Goal: Transaction & Acquisition: Purchase product/service

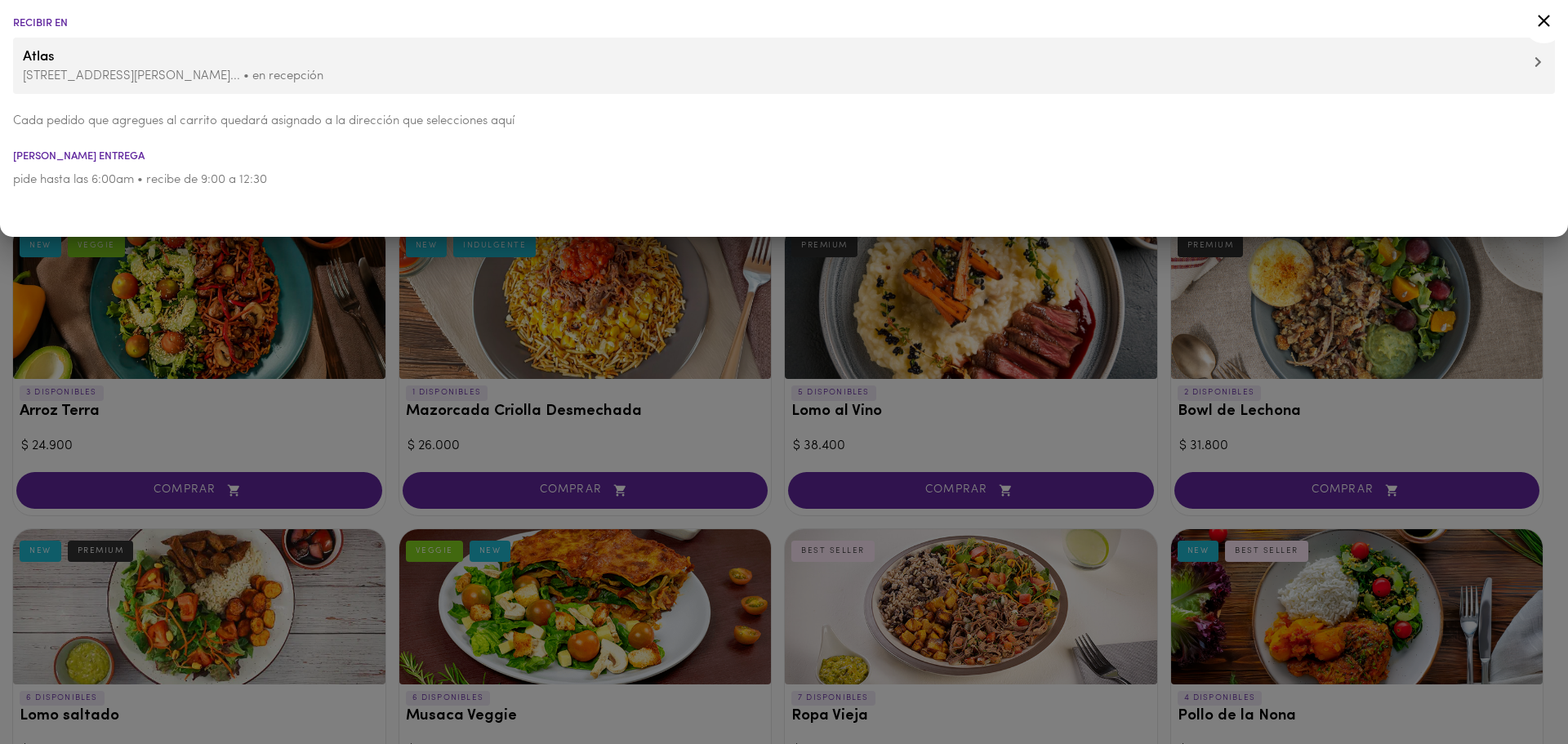
click at [1539, 22] on icon at bounding box center [1544, 21] width 20 height 20
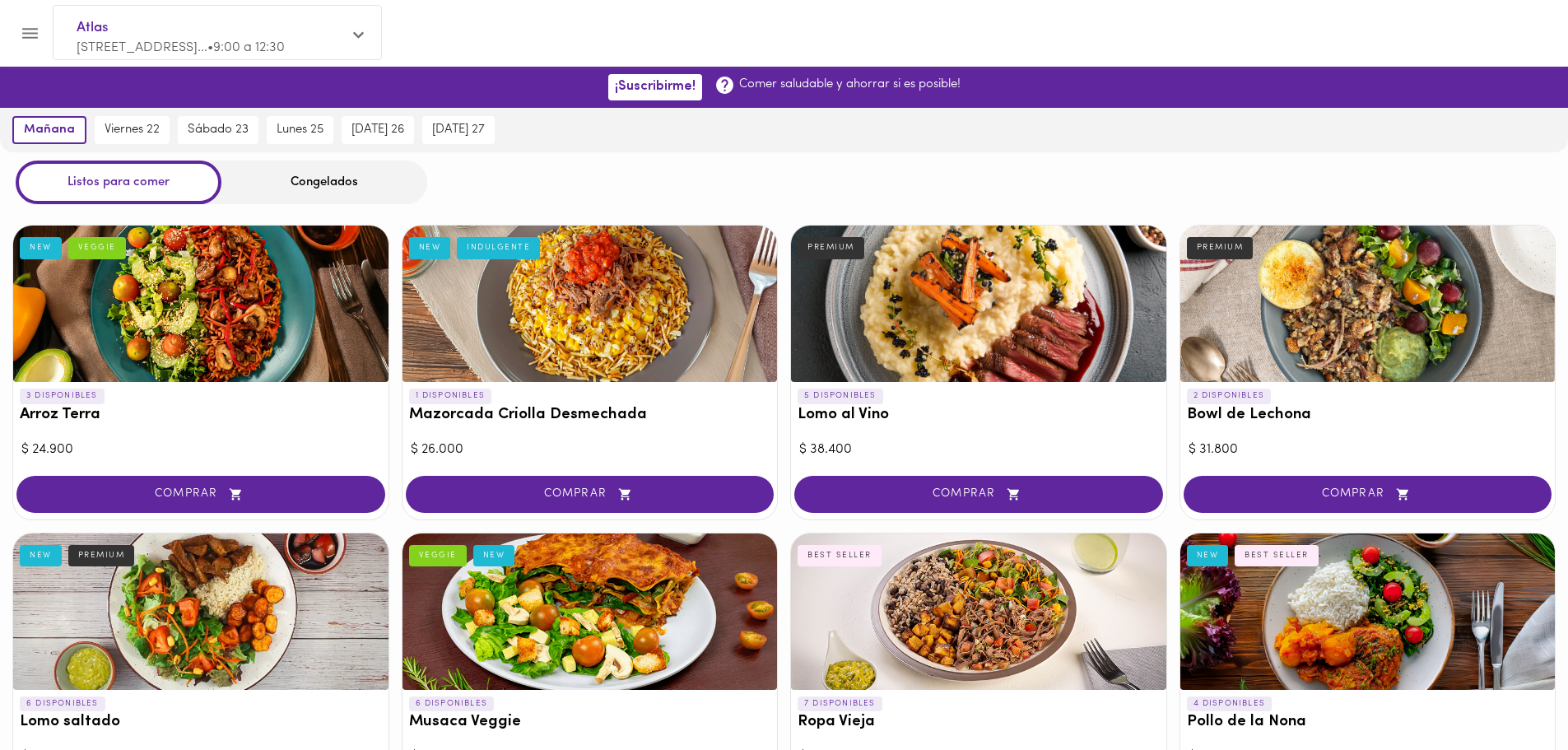
click at [302, 189] on div "Congelados" at bounding box center [325, 182] width 206 height 43
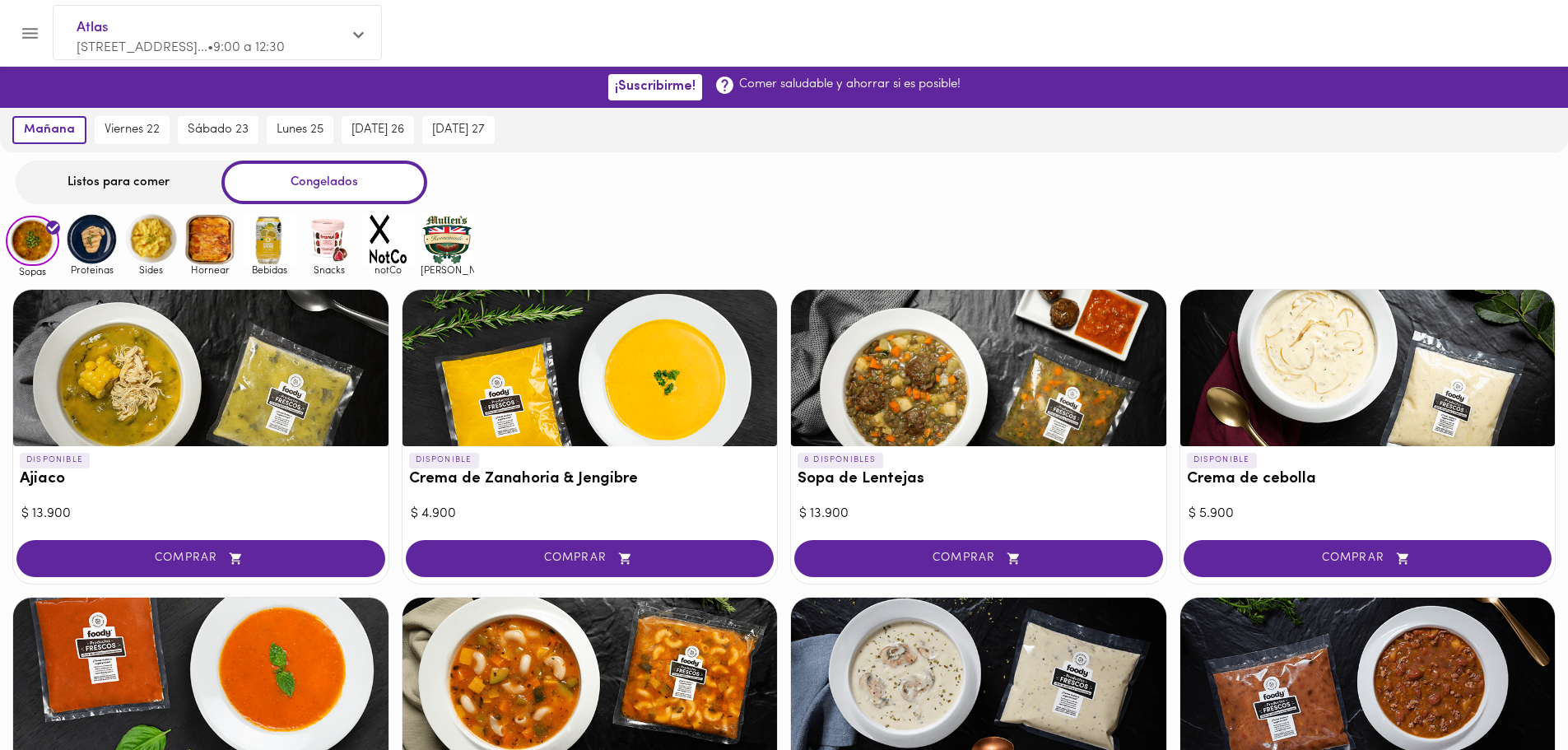
click at [238, 558] on icon "button" at bounding box center [235, 559] width 12 height 12
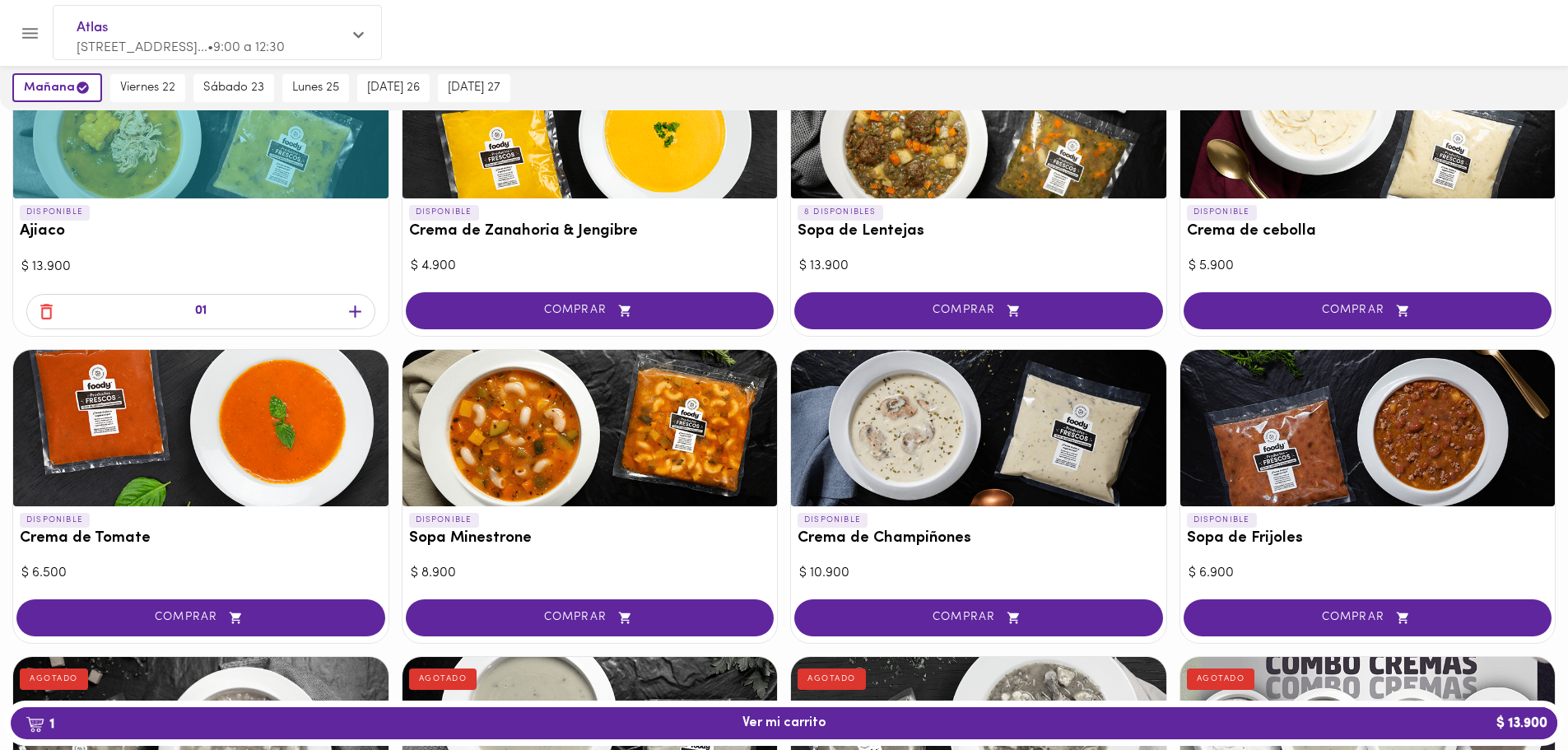
scroll to position [248, 0]
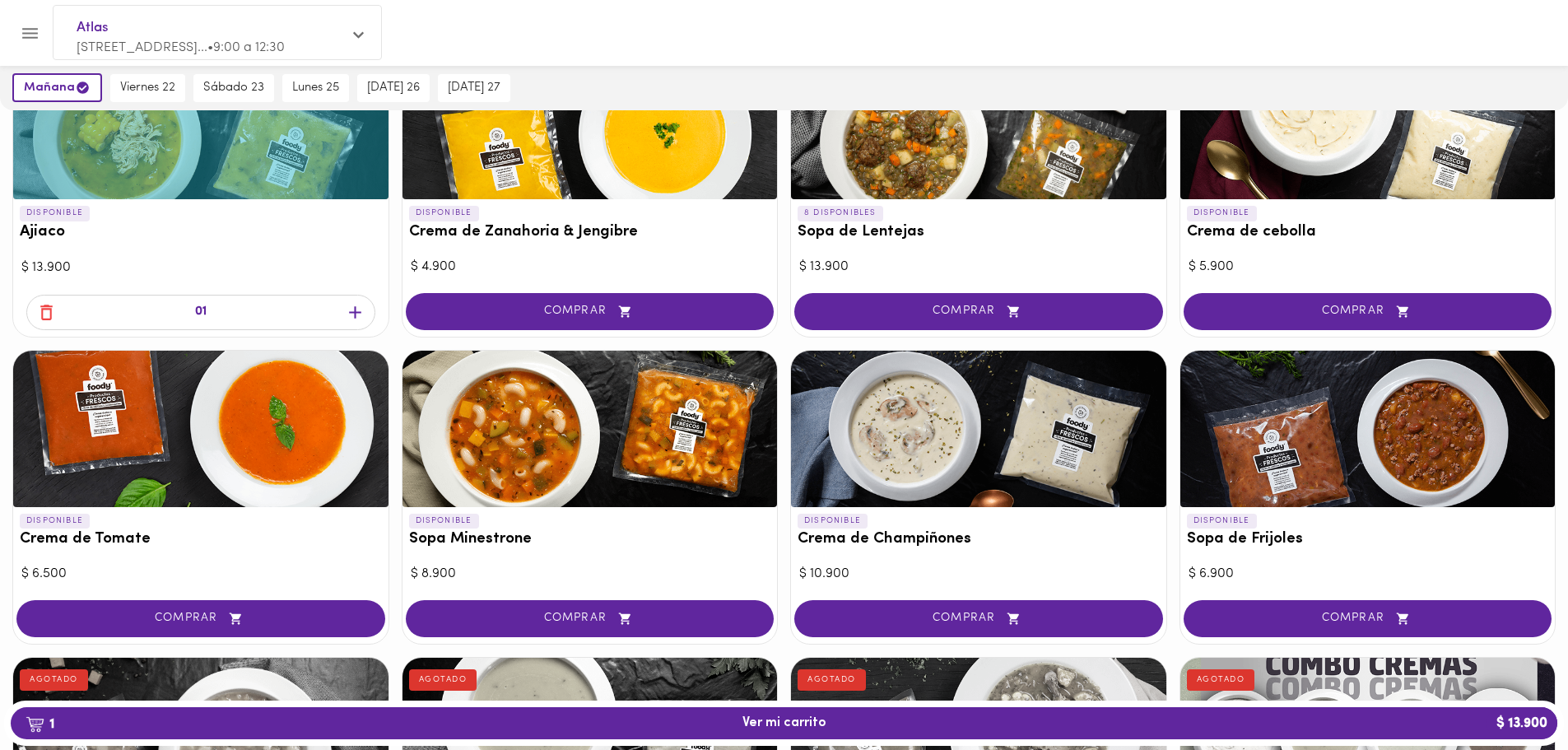
click at [356, 313] on icon "button" at bounding box center [354, 312] width 12 height 12
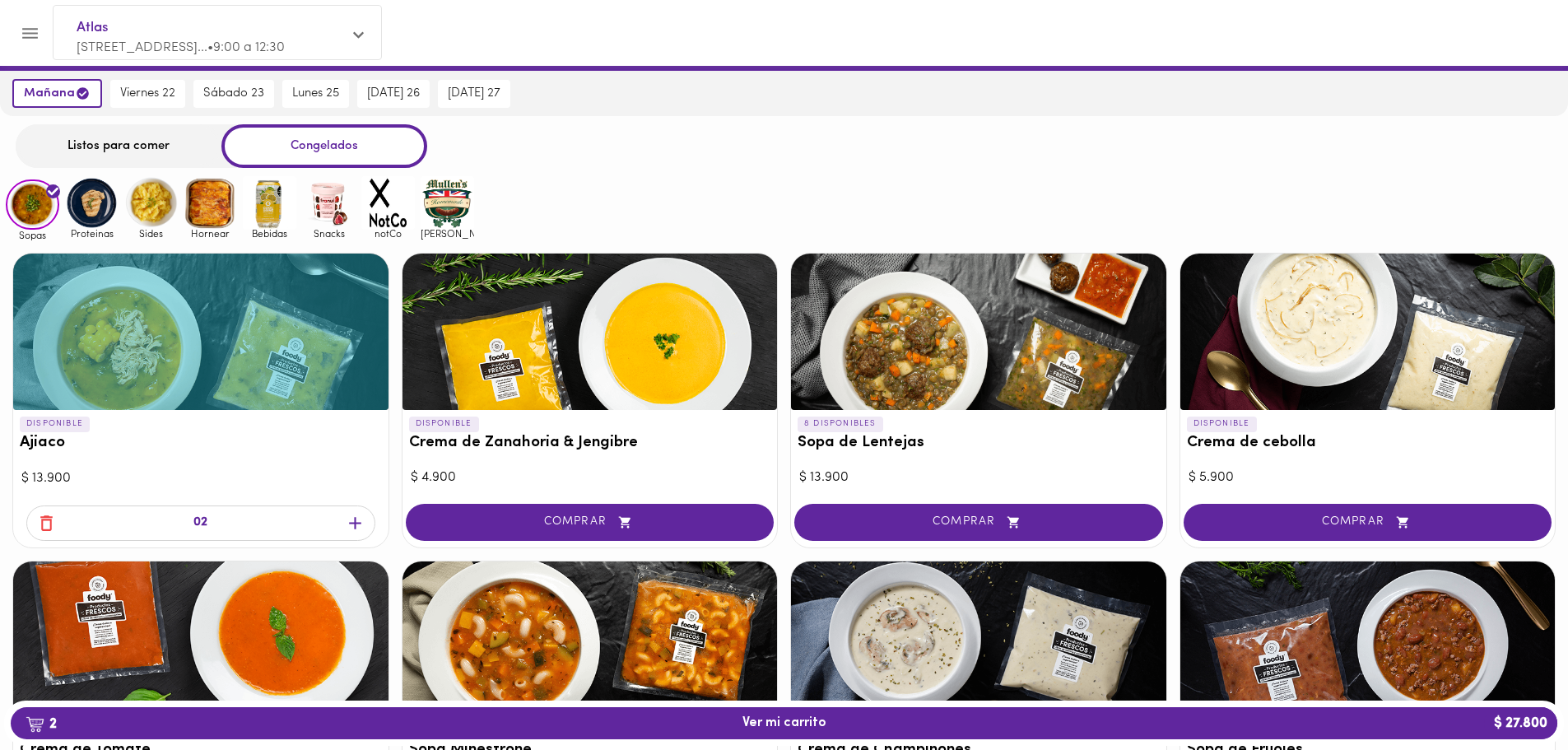
scroll to position [0, 0]
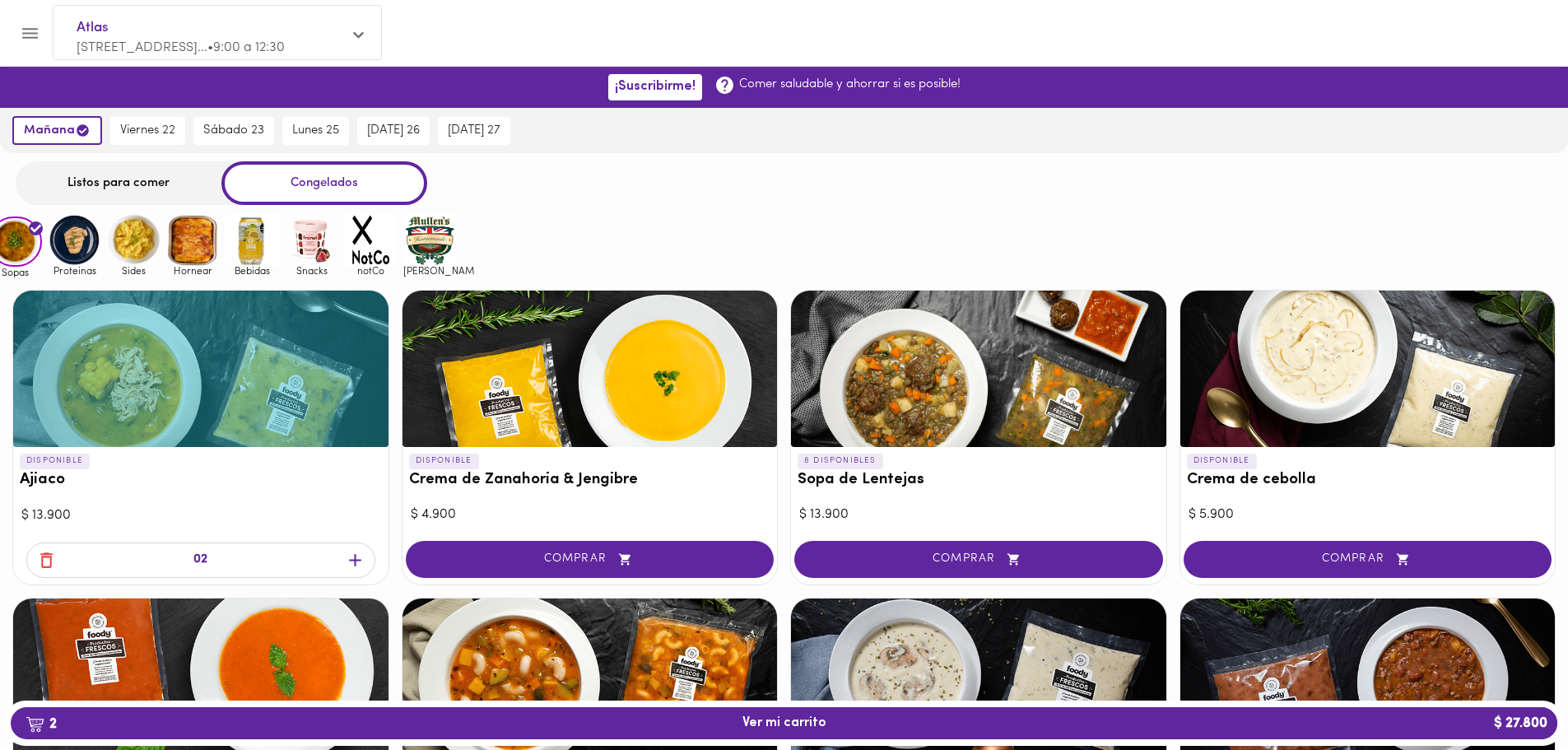
click at [86, 252] on img at bounding box center [74, 240] width 53 height 53
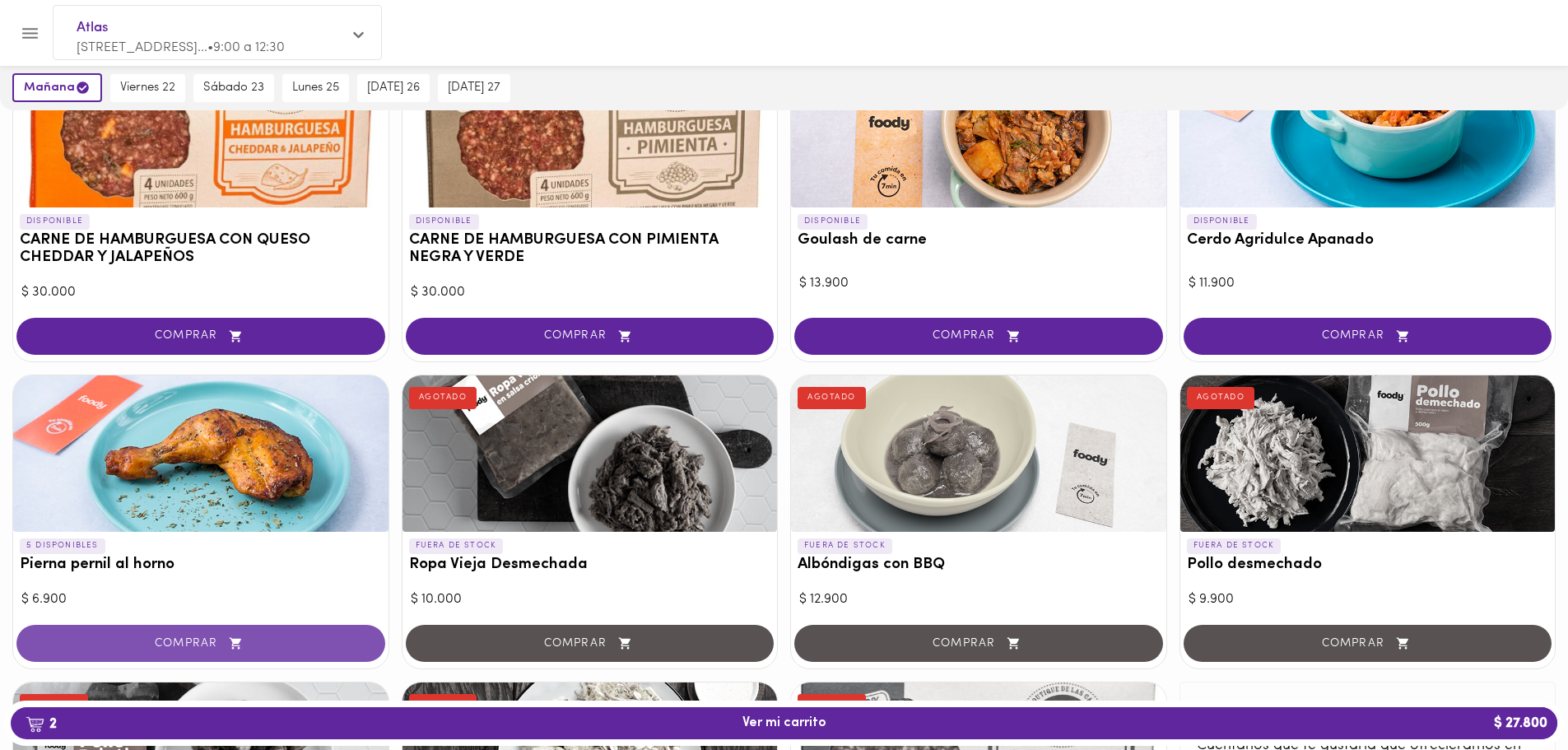
scroll to position [240, 0]
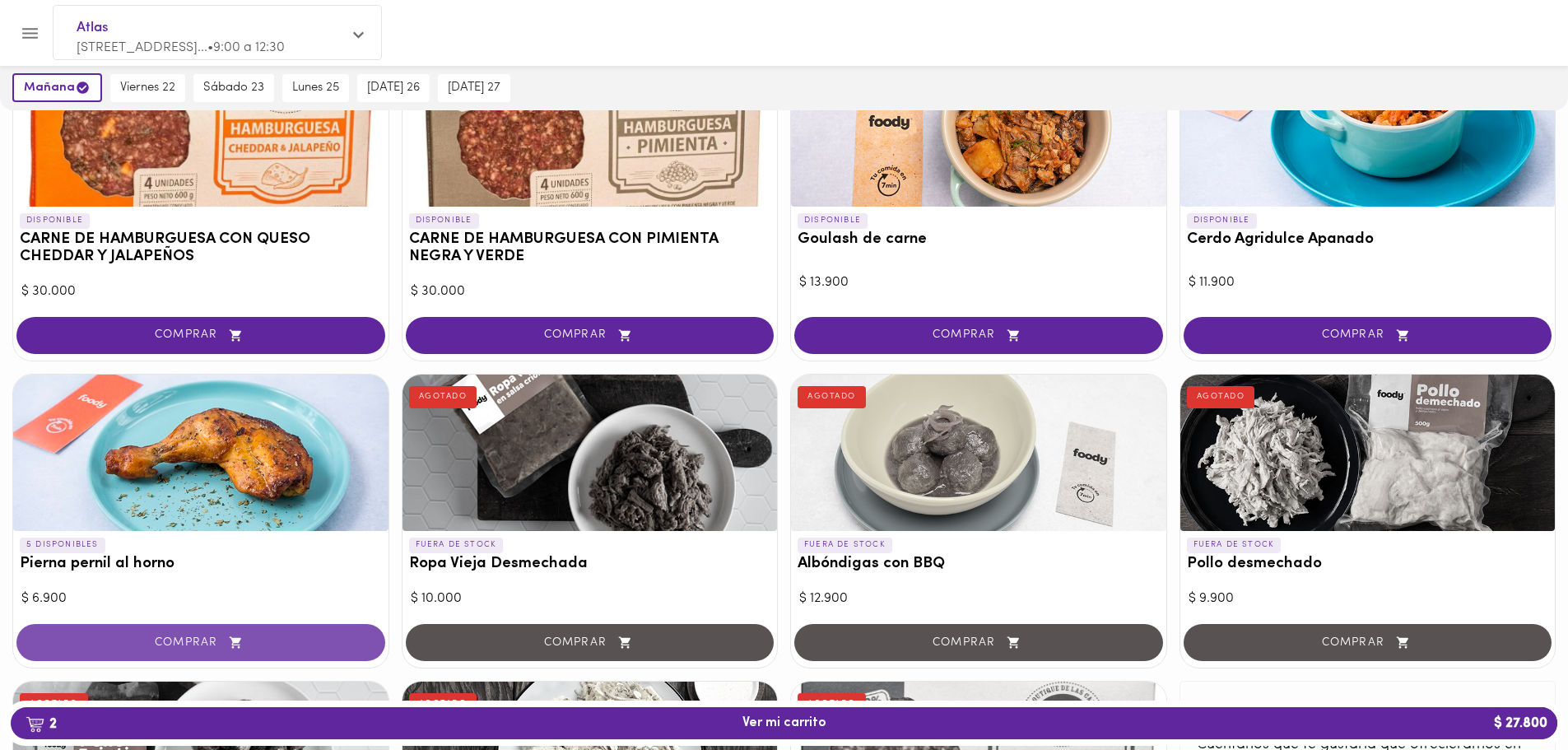
click at [148, 632] on button "COMPRAR" at bounding box center [200, 642] width 369 height 37
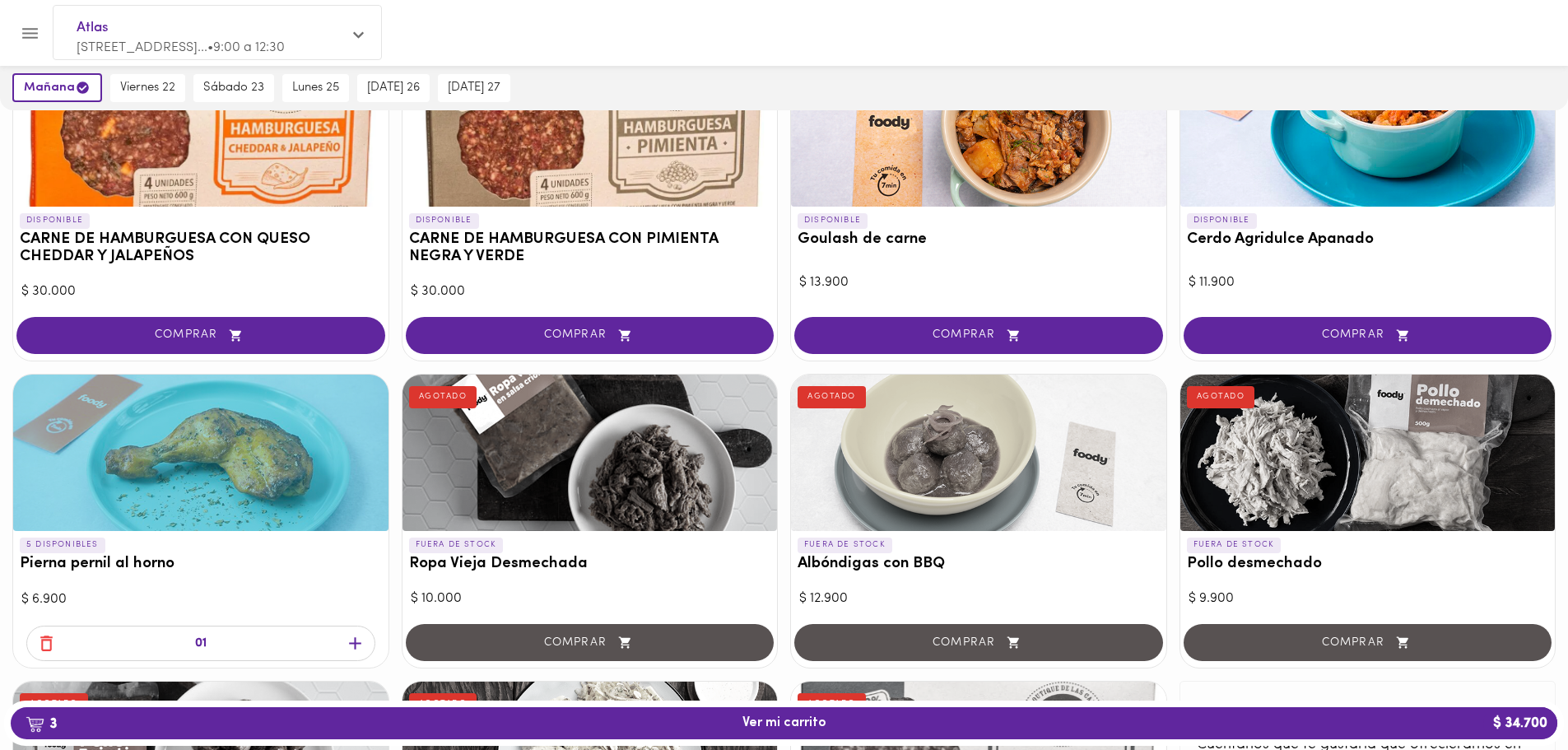
click at [349, 644] on icon "button" at bounding box center [354, 644] width 12 height 12
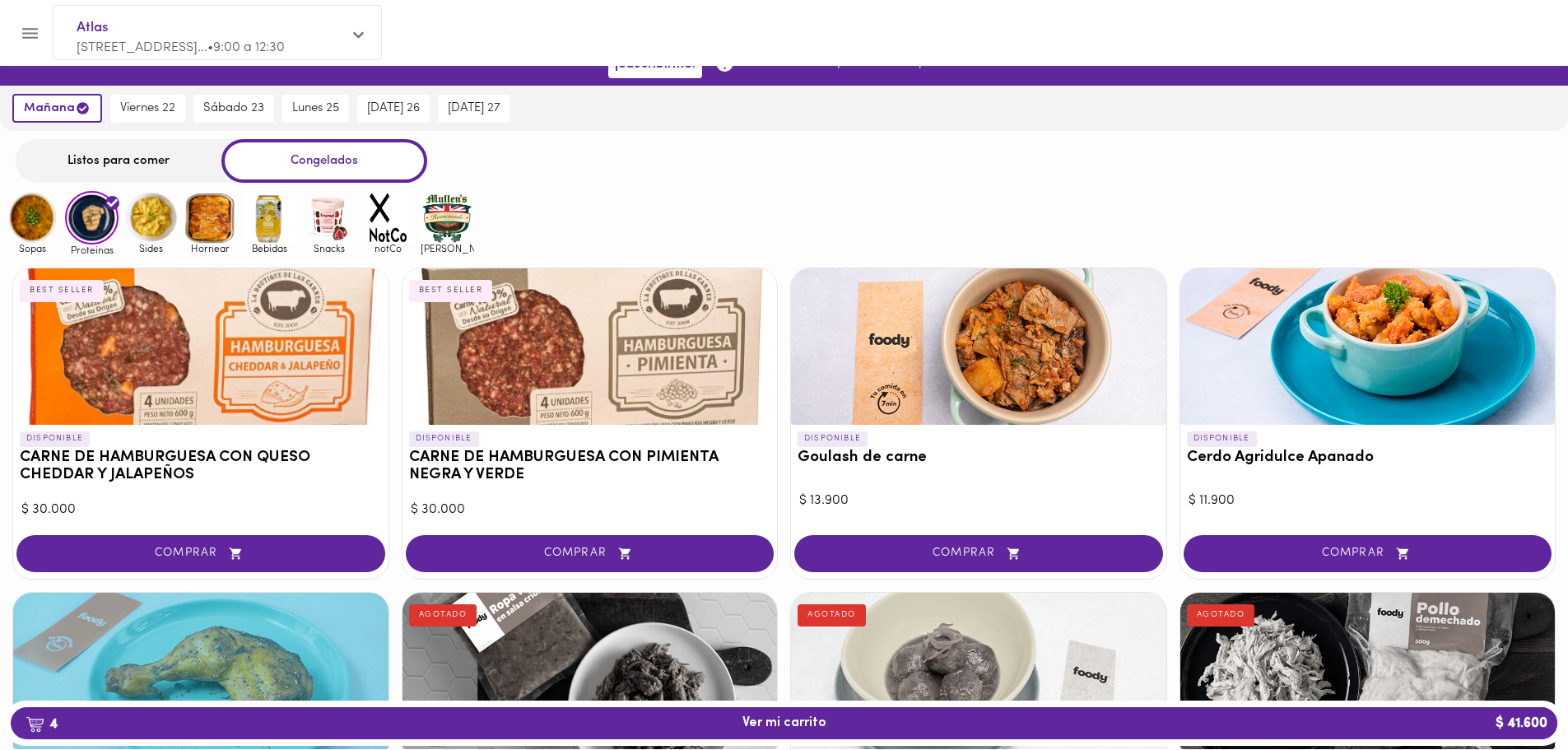
scroll to position [0, 0]
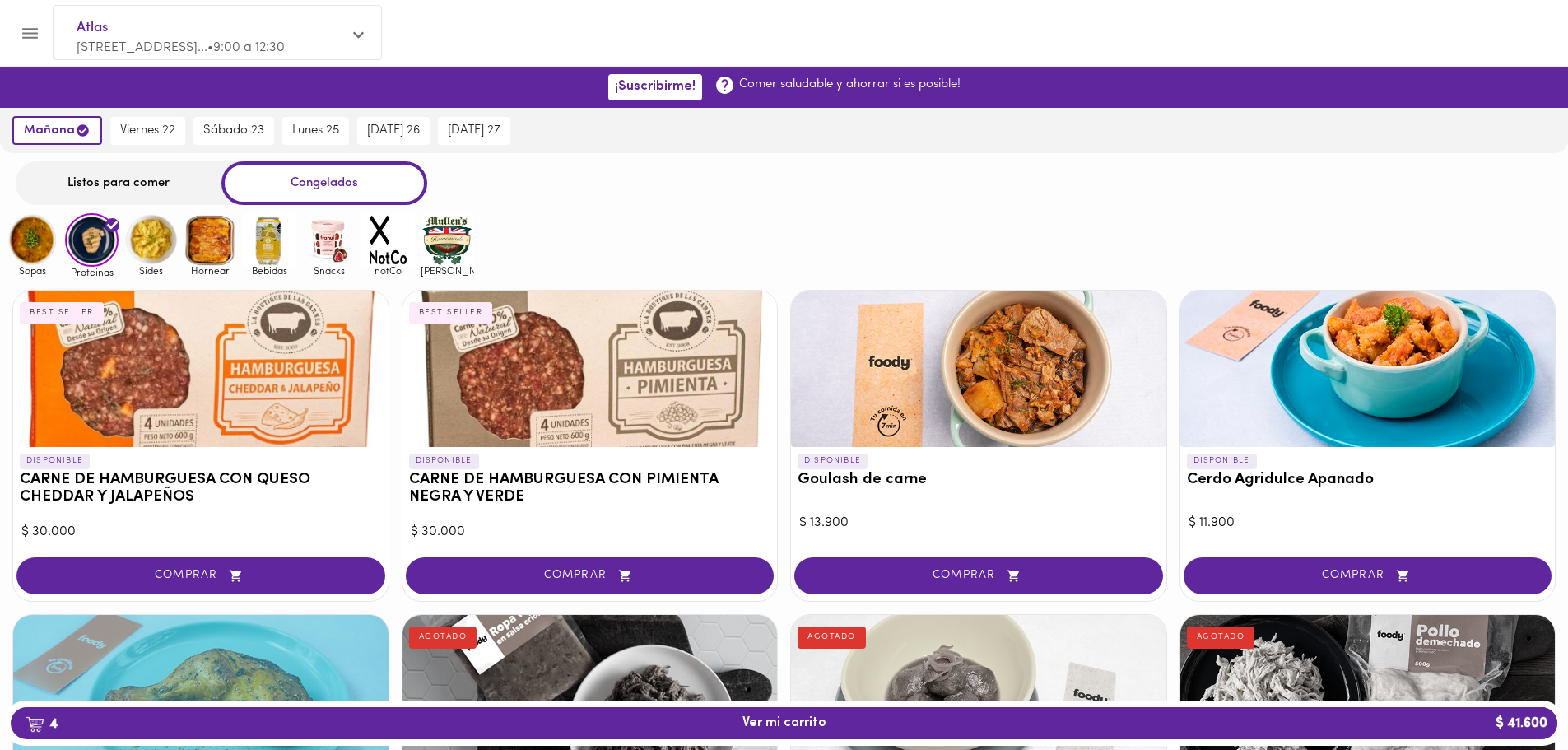
click at [150, 248] on img at bounding box center [151, 240] width 53 height 53
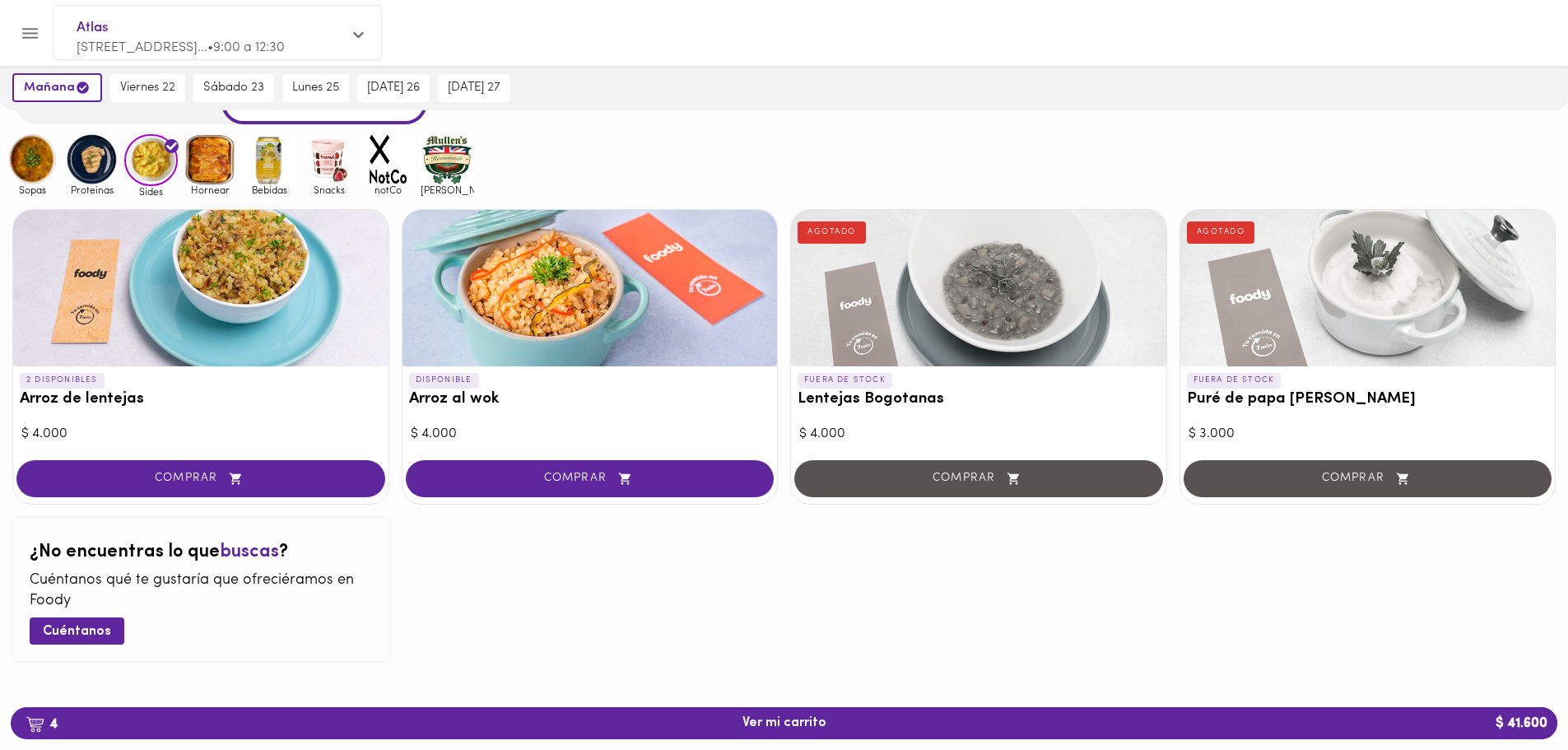
scroll to position [82, 0]
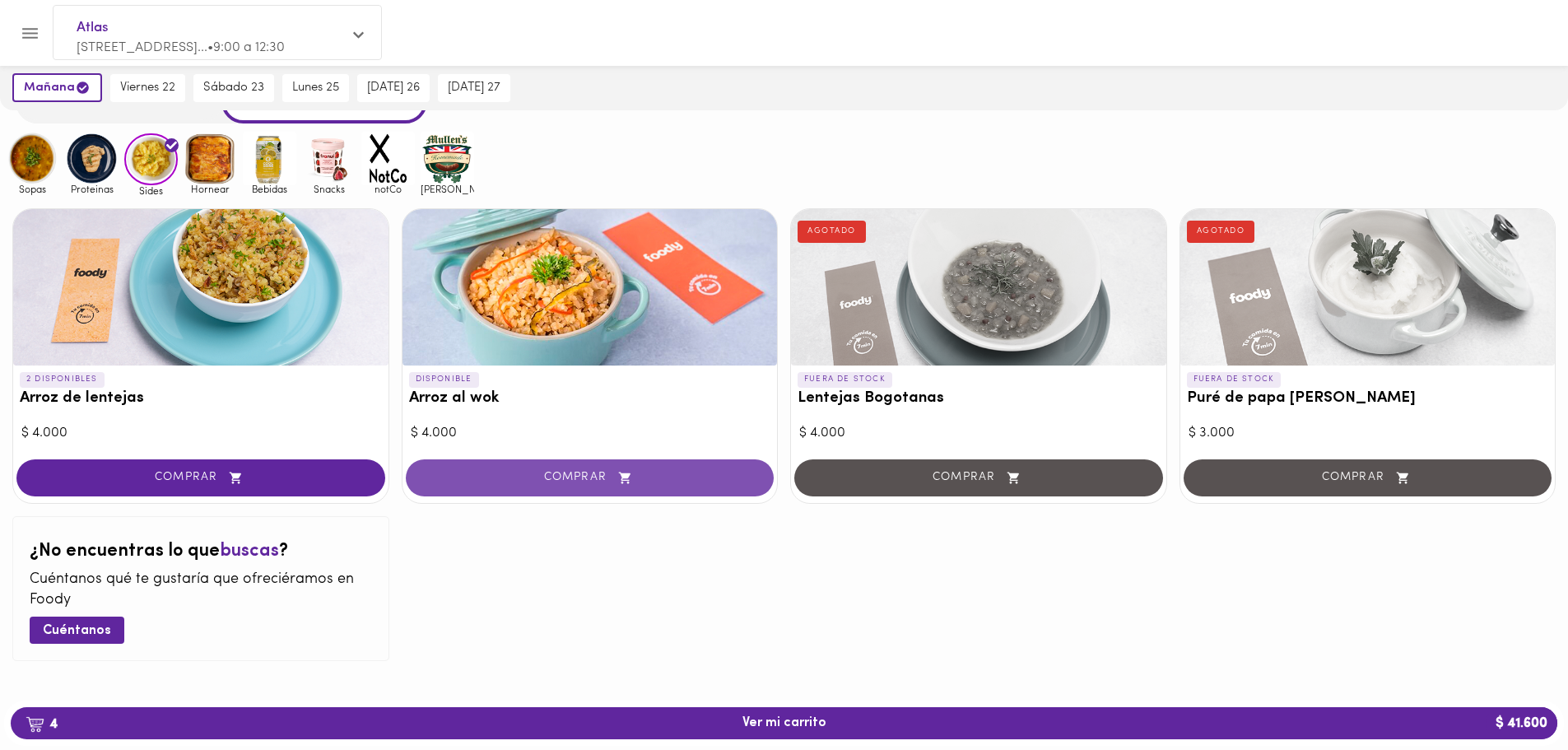
click at [546, 482] on span "COMPRAR" at bounding box center [590, 478] width 327 height 14
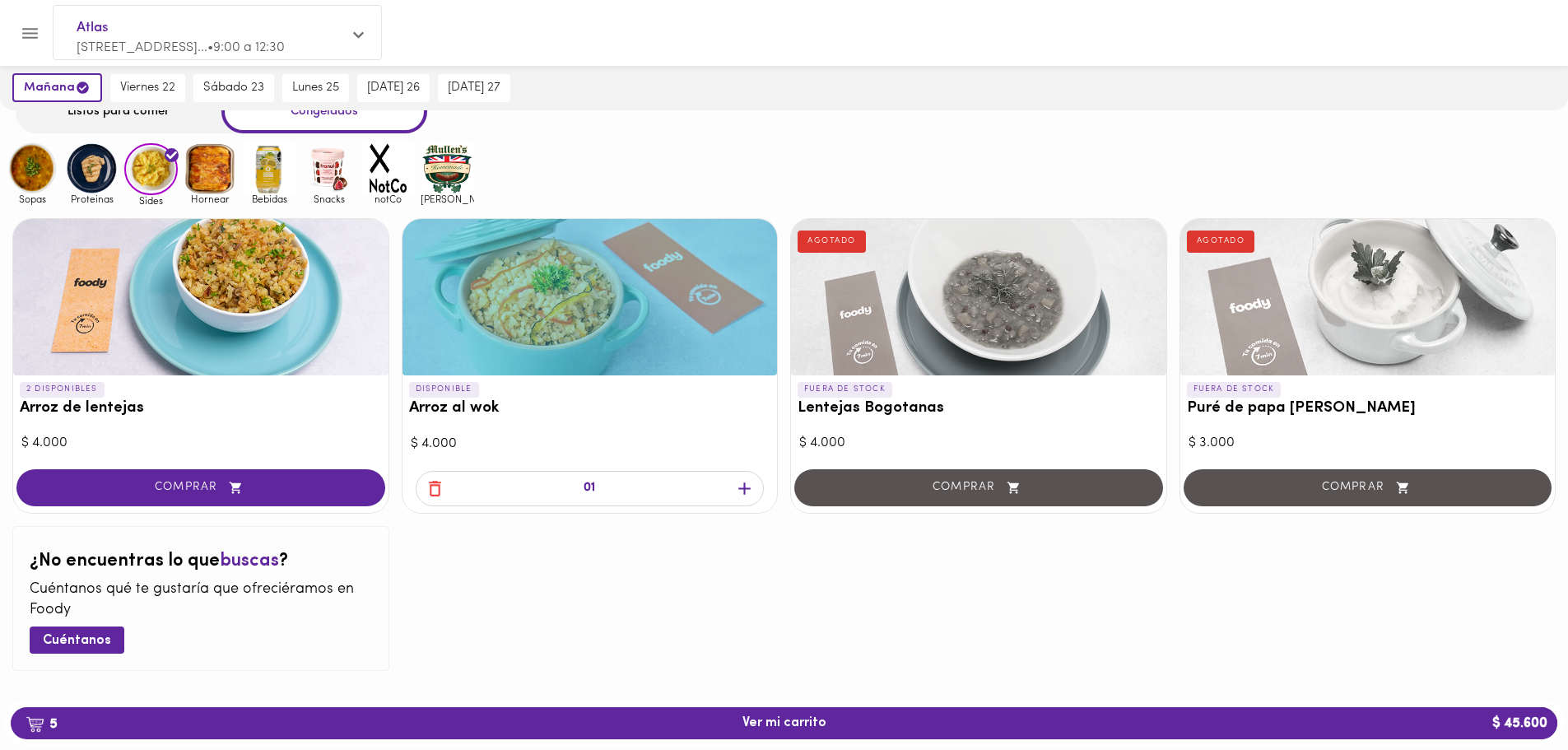
scroll to position [71, 0]
click at [29, 157] on img at bounding box center [32, 169] width 53 height 53
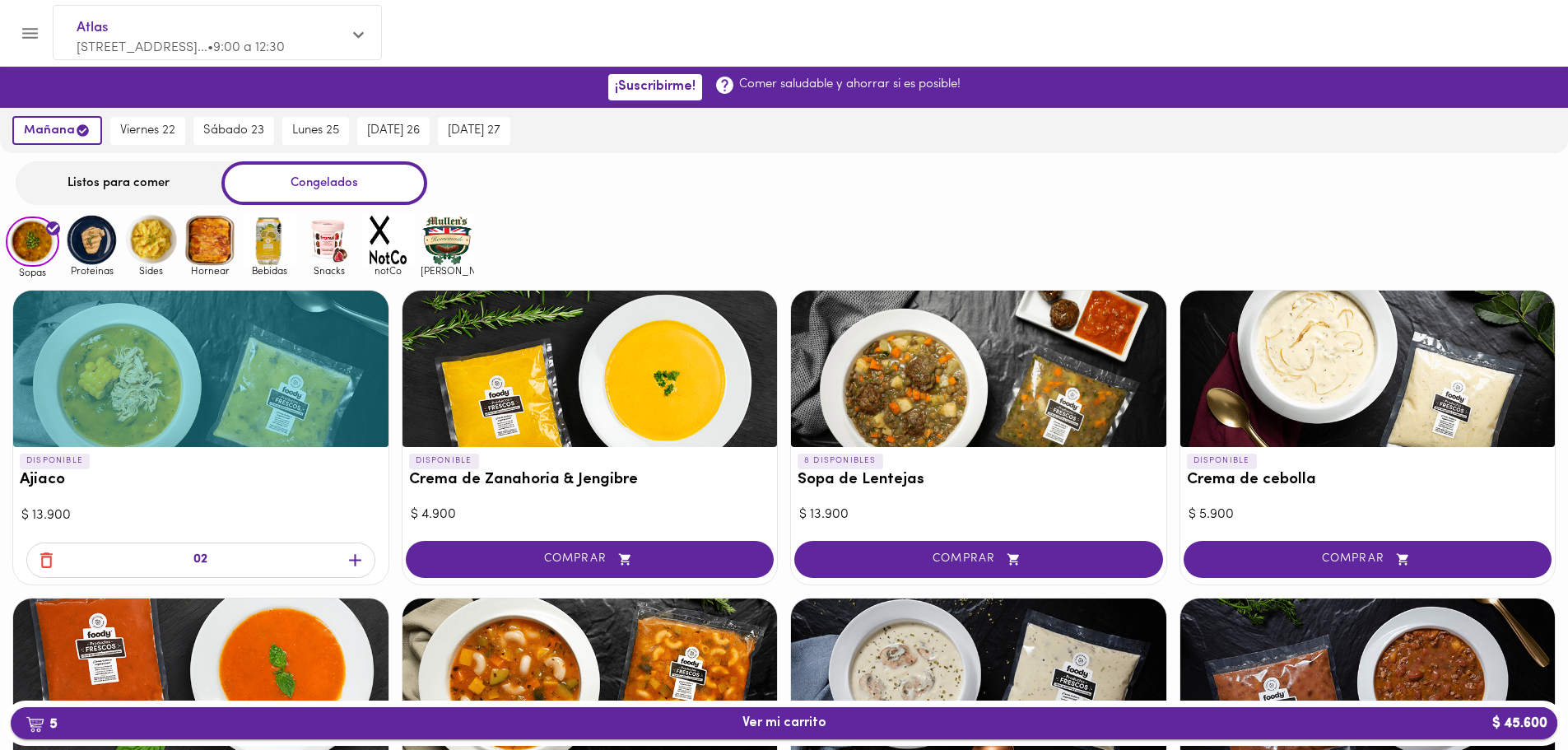
click at [760, 729] on span "5 Ver mi carrito $ 45.600" at bounding box center [784, 723] width 84 height 16
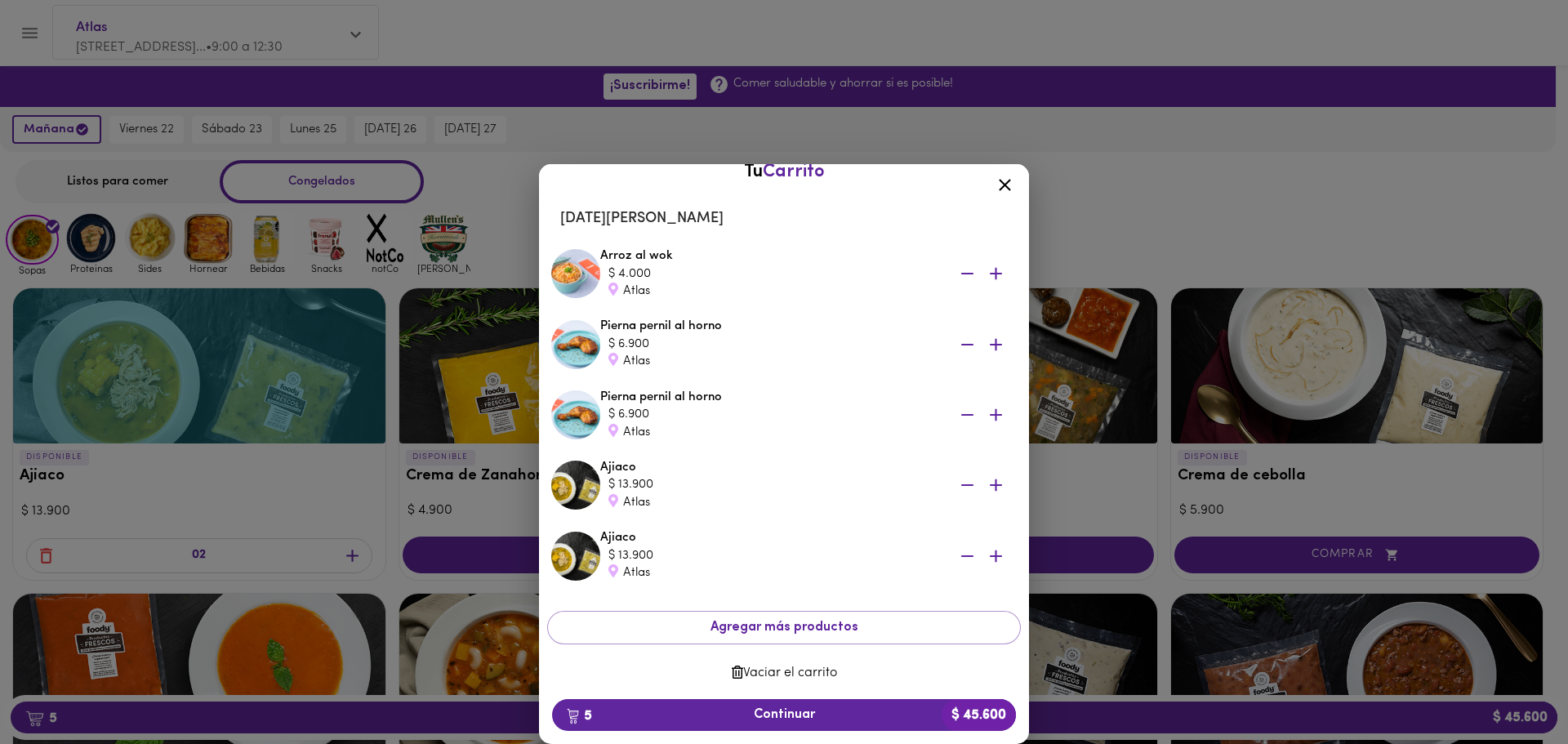
scroll to position [33, 0]
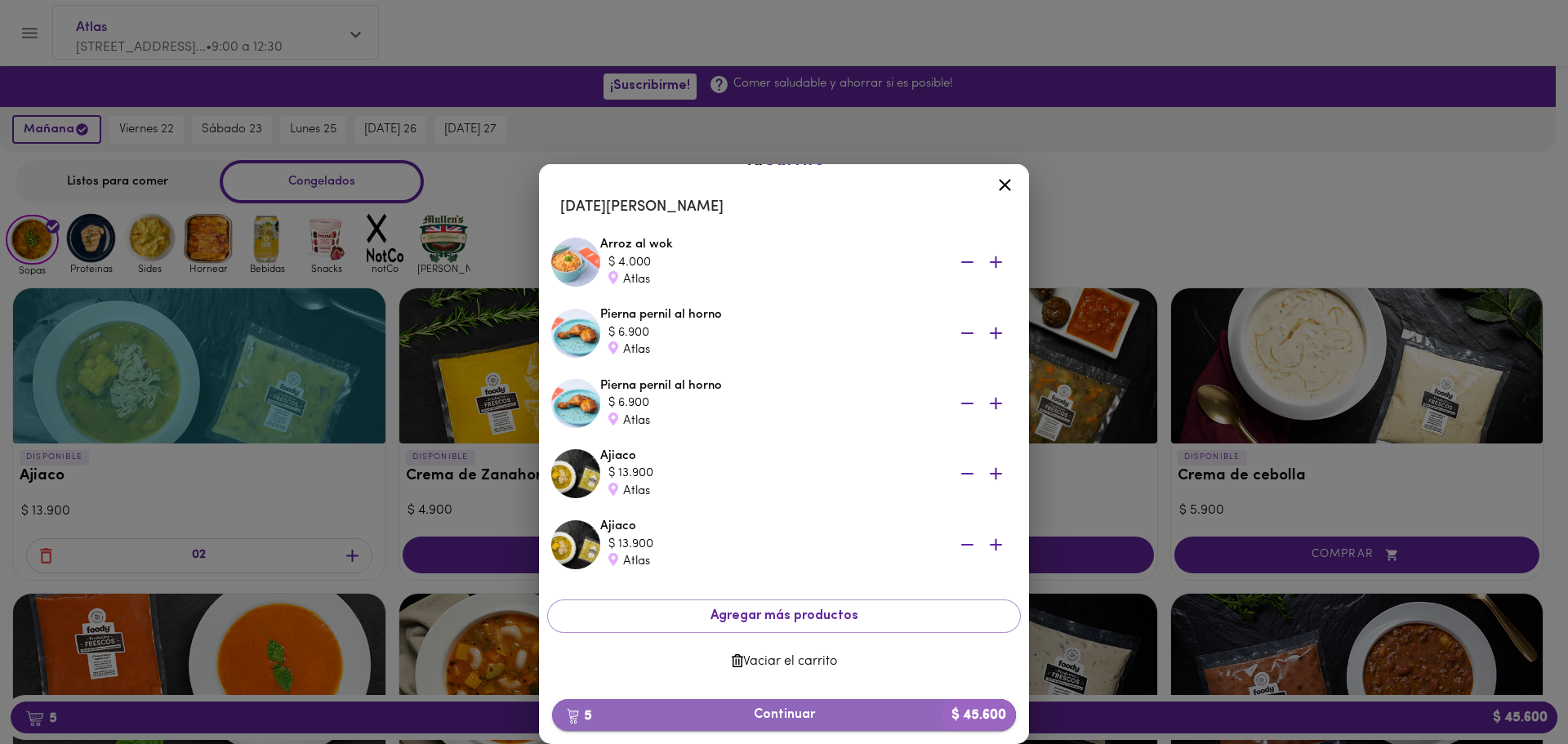
click at [801, 707] on span "5 Continuar $ 45.600" at bounding box center [784, 715] width 438 height 16
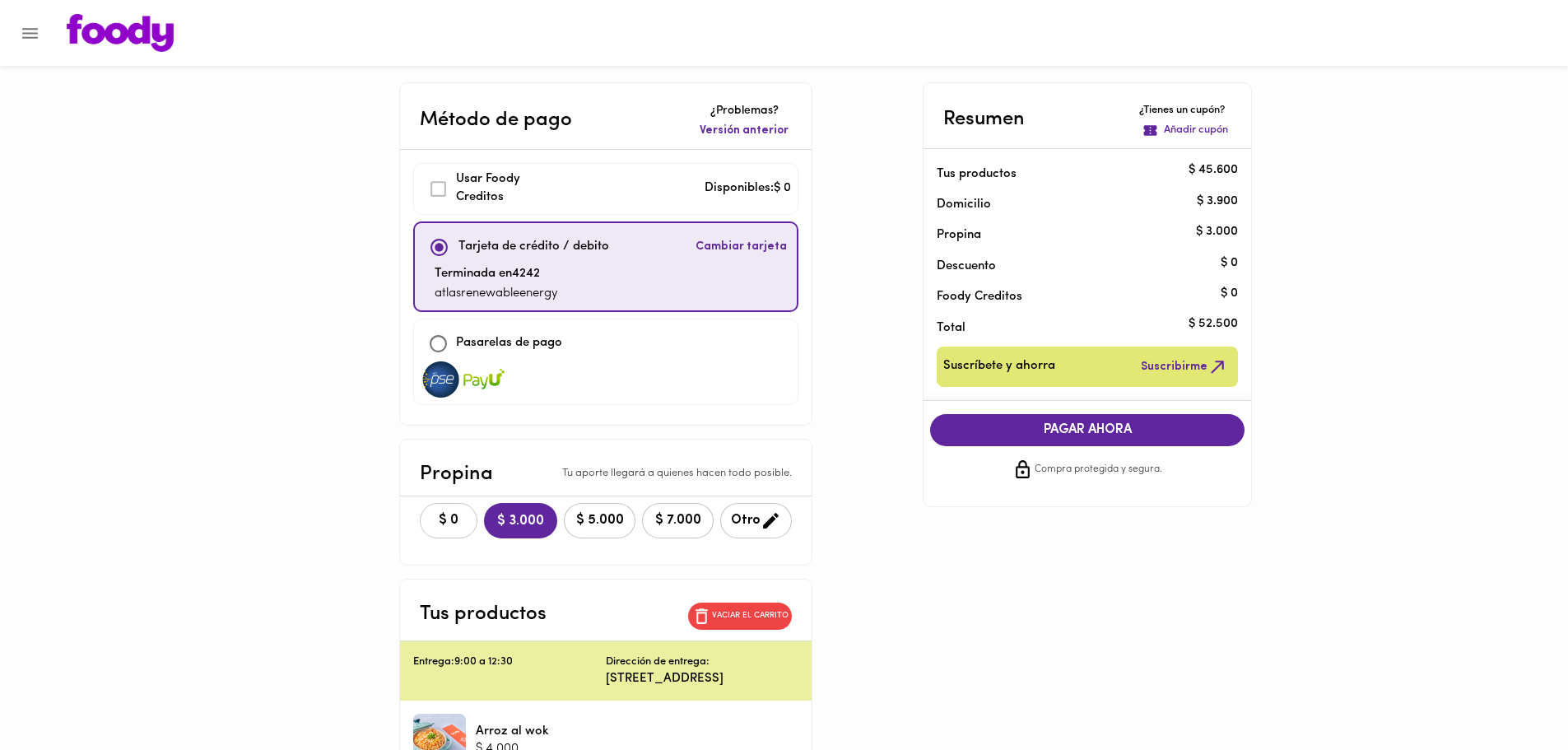
click at [430, 519] on span "$ 0" at bounding box center [448, 521] width 36 height 16
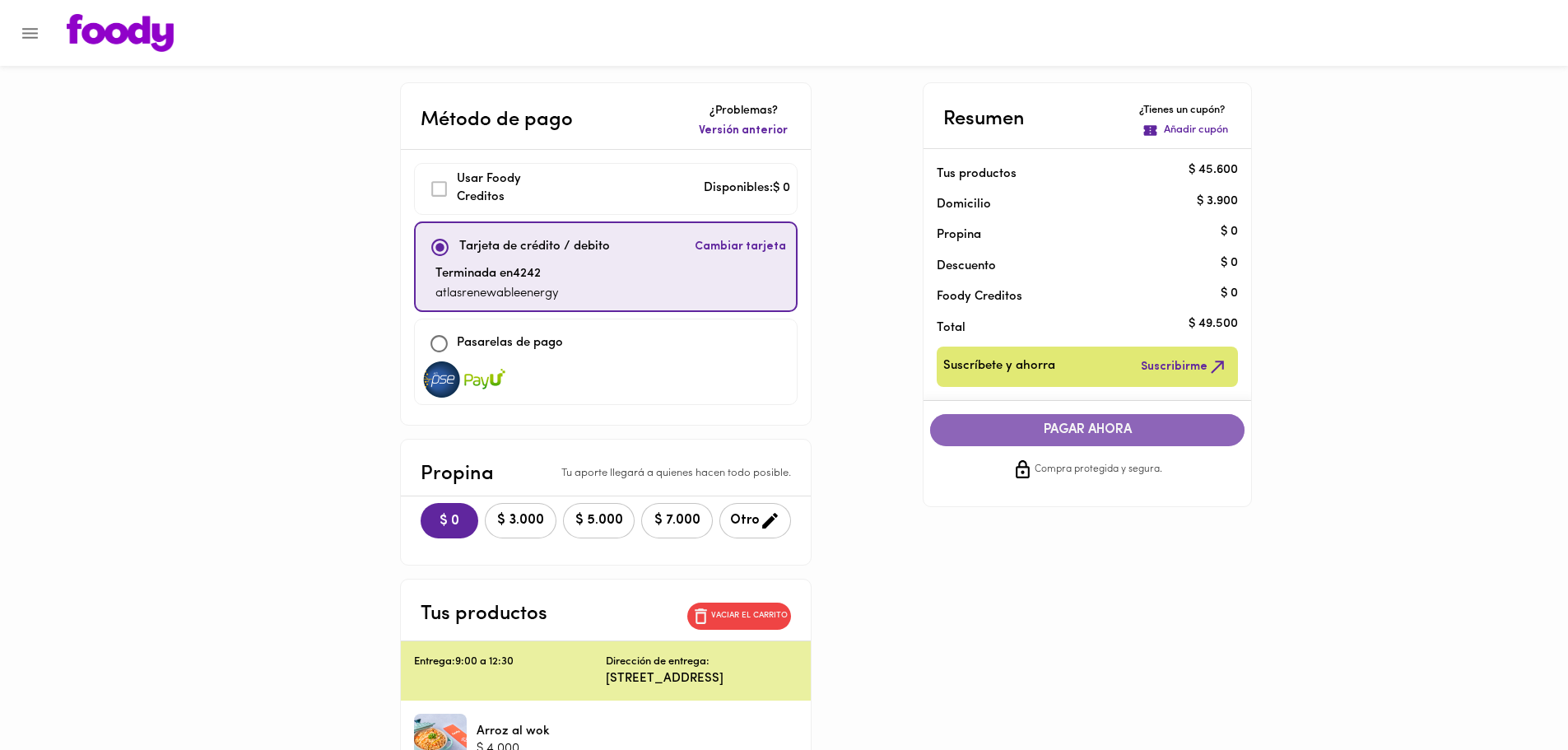
click at [1098, 435] on span "PAGAR AHORA" at bounding box center [1087, 430] width 281 height 16
